Goal: Task Accomplishment & Management: Complete application form

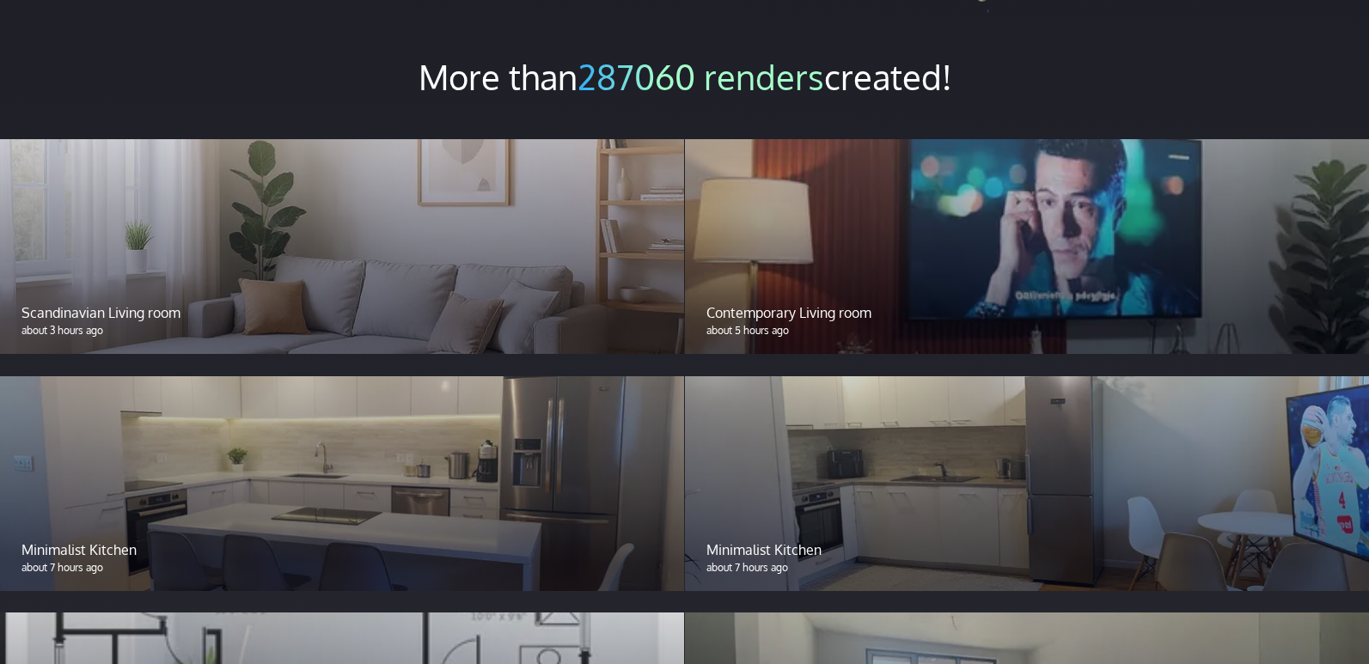
scroll to position [1289, 0]
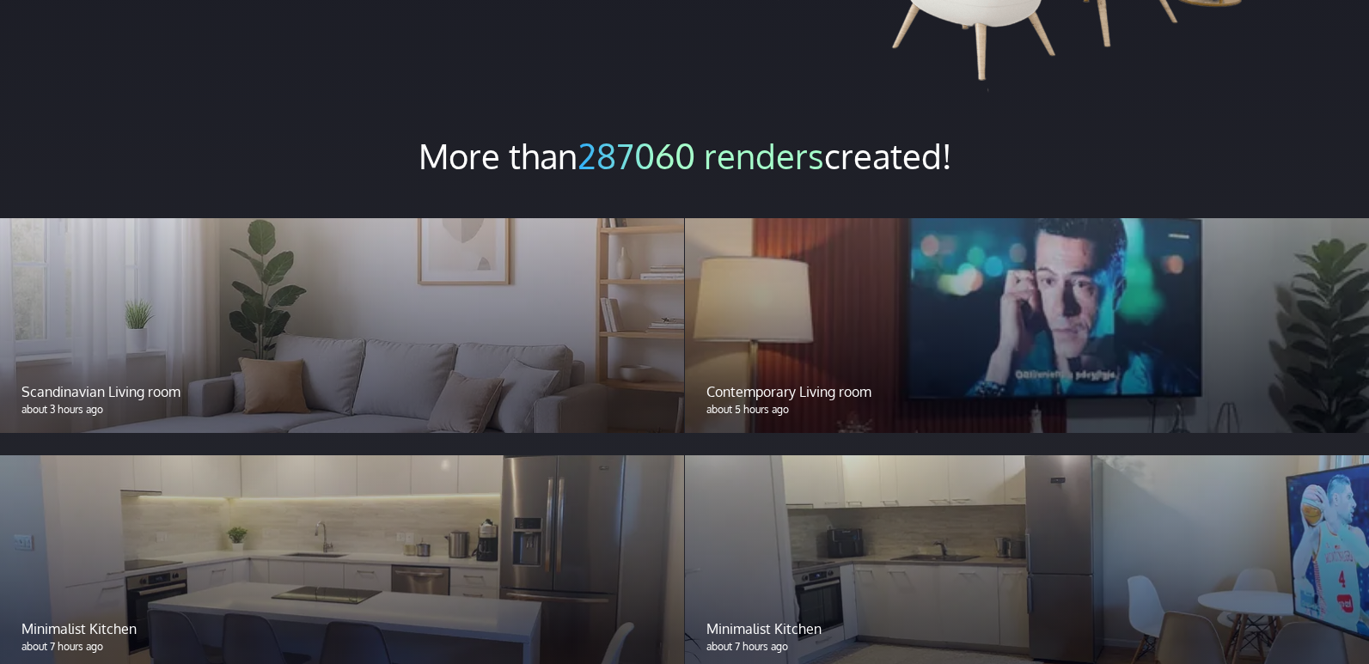
click at [125, 270] on div at bounding box center [342, 325] width 684 height 215
click at [120, 402] on p "about 3 hours ago" at bounding box center [341, 409] width 641 height 15
click at [131, 382] on p "Scandinavian Living room" at bounding box center [341, 392] width 641 height 21
click at [787, 322] on div at bounding box center [1027, 325] width 684 height 215
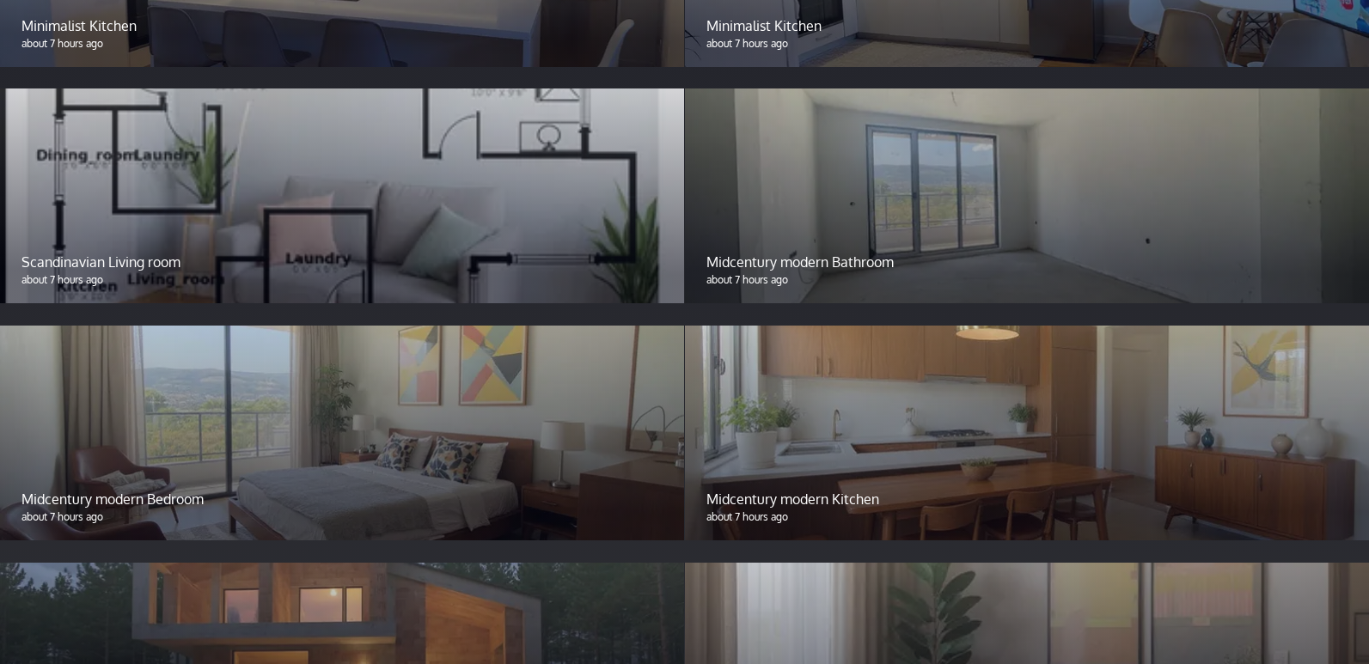
scroll to position [1890, 0]
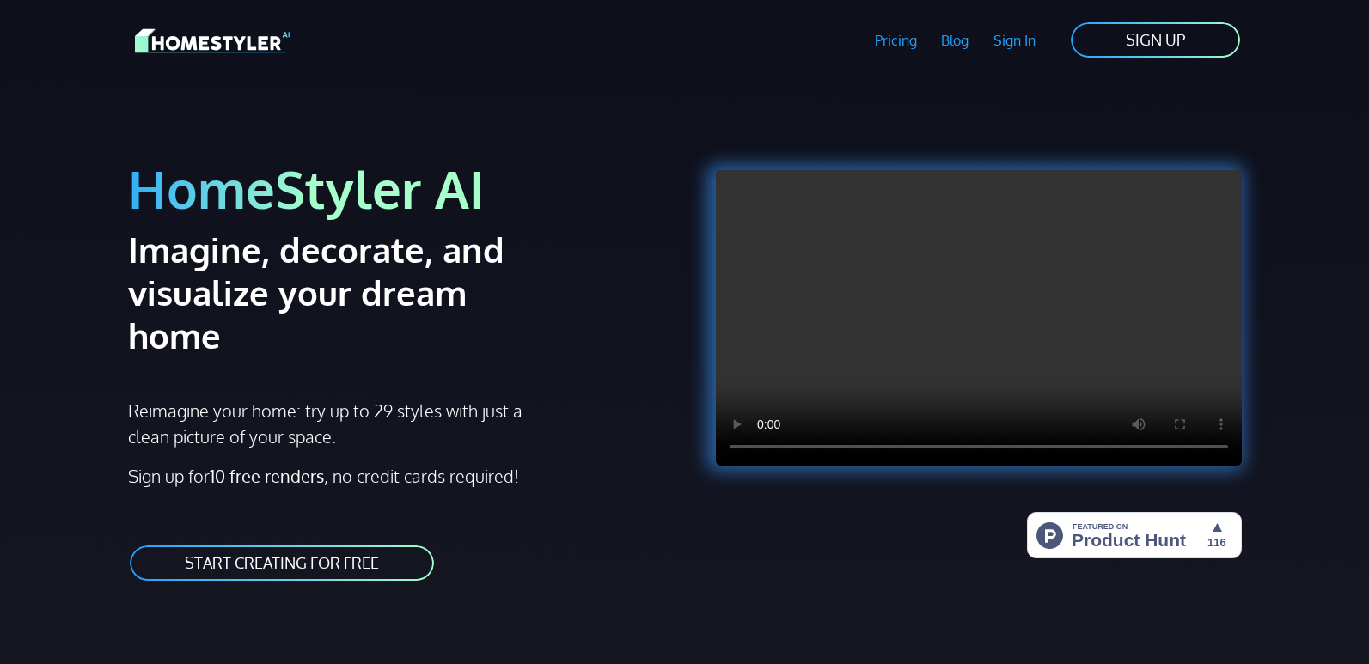
click at [359, 544] on link "START CREATING FOR FREE" at bounding box center [282, 563] width 308 height 39
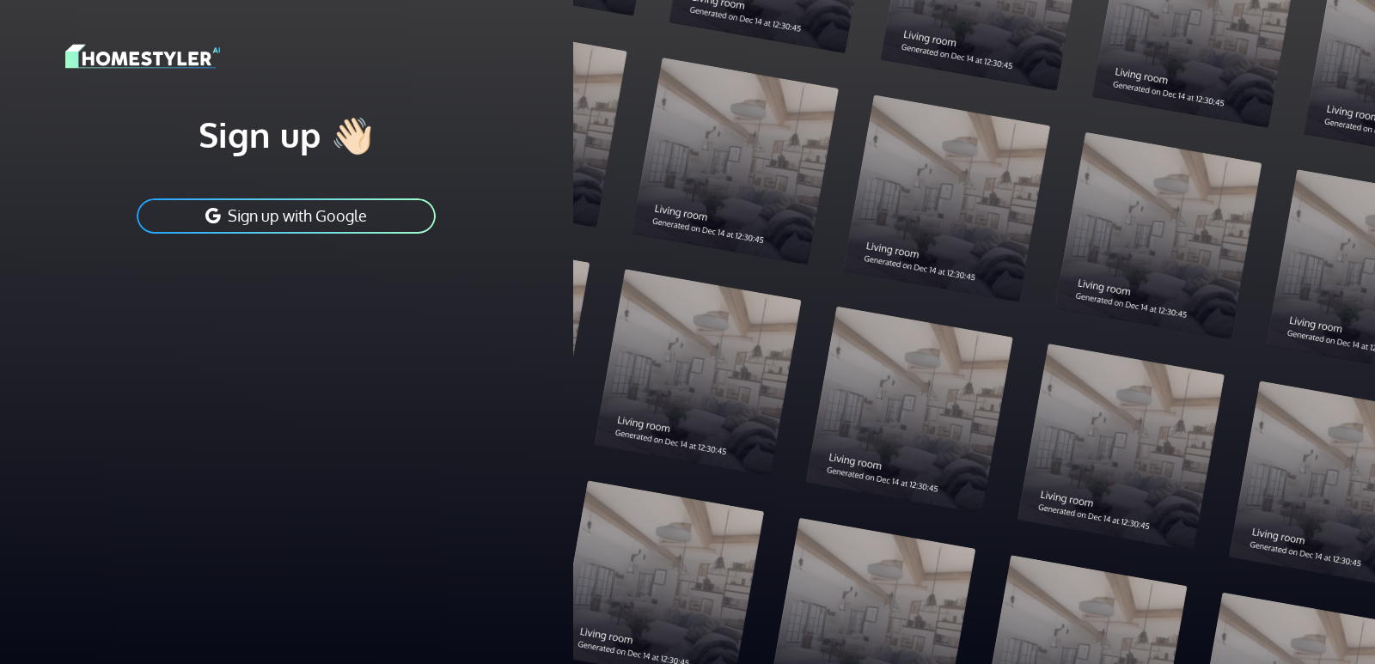
click at [277, 214] on button "Sign up with Google" at bounding box center [286, 216] width 302 height 39
